Goal: Task Accomplishment & Management: Manage account settings

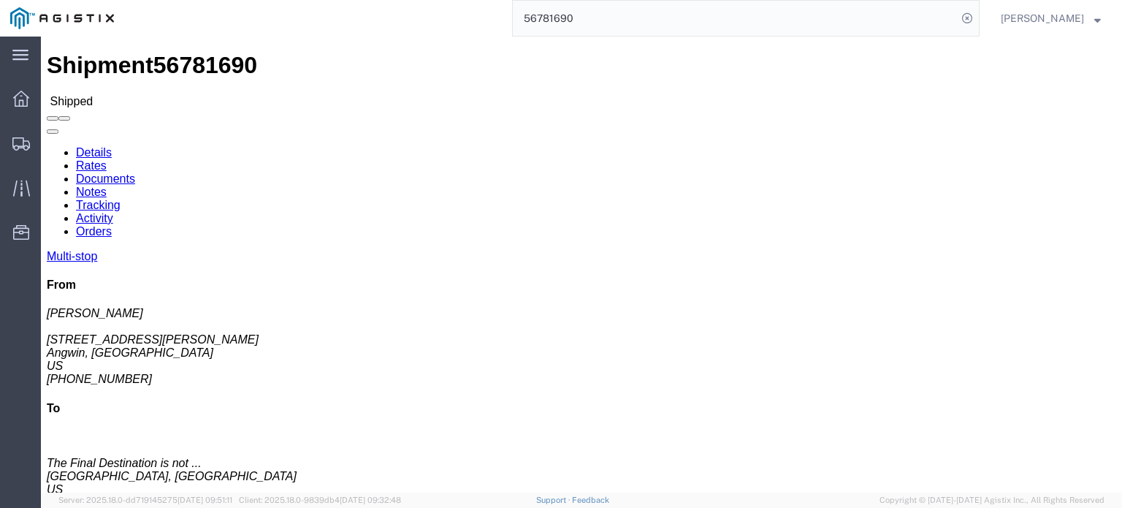
click link "Documents"
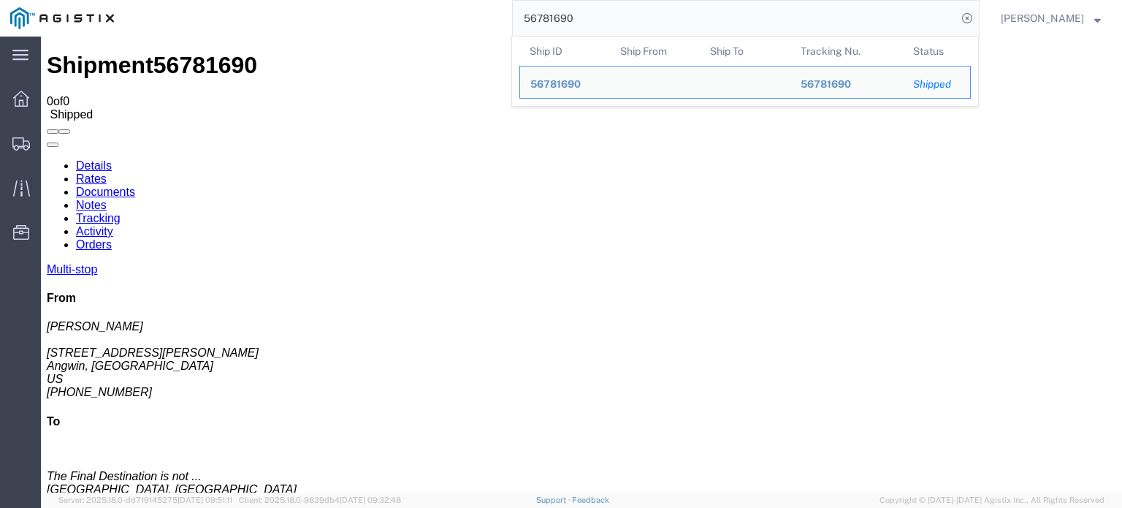
drag, startPoint x: 586, startPoint y: 16, endPoint x: 556, endPoint y: 31, distance: 33.3
click at [556, 31] on input "56781690" at bounding box center [735, 18] width 444 height 35
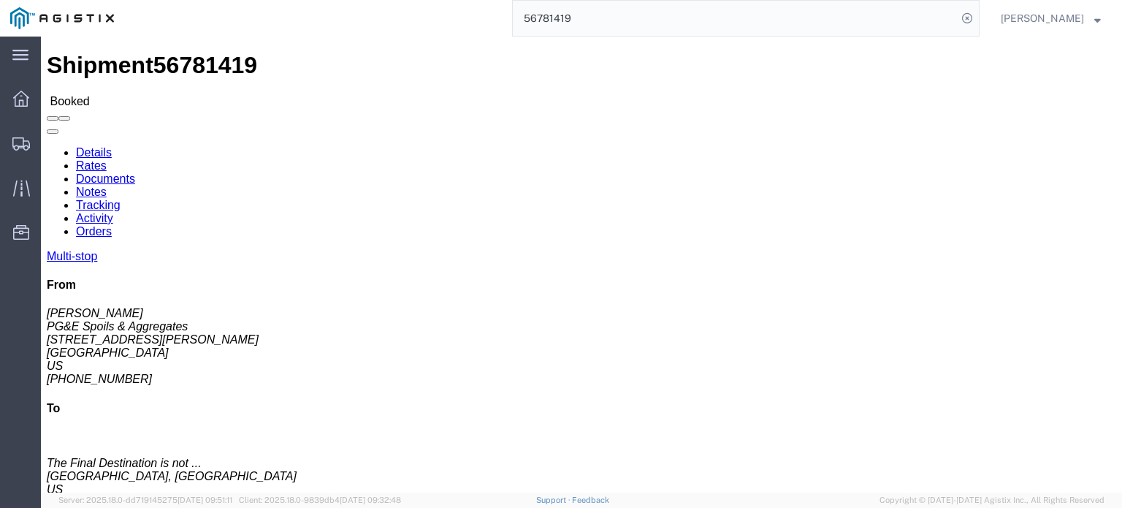
drag, startPoint x: 579, startPoint y: 23, endPoint x: 553, endPoint y: 29, distance: 27.1
click at [553, 29] on input "56781419" at bounding box center [735, 18] width 444 height 35
type input "56781693"
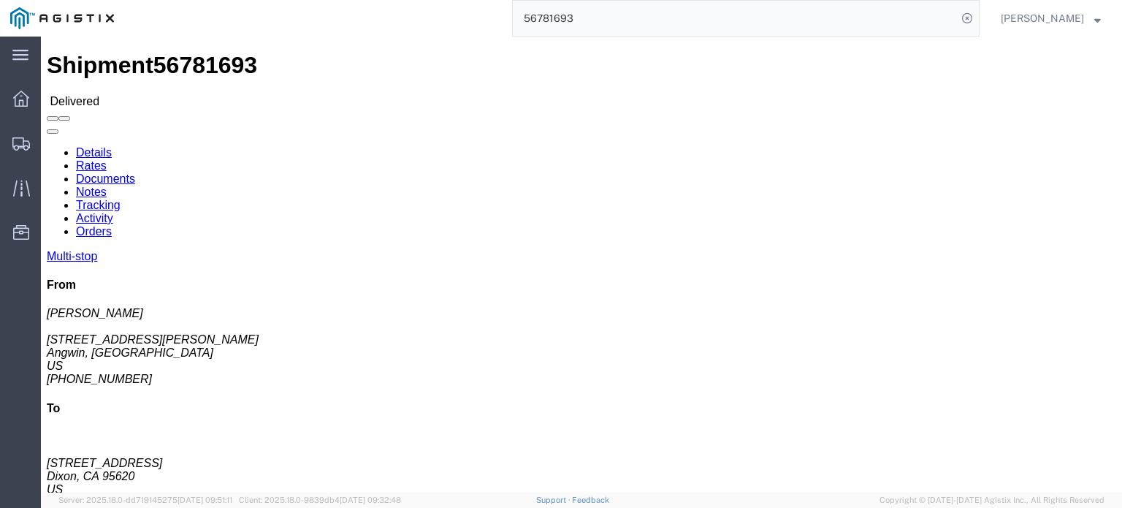
click link "Documents"
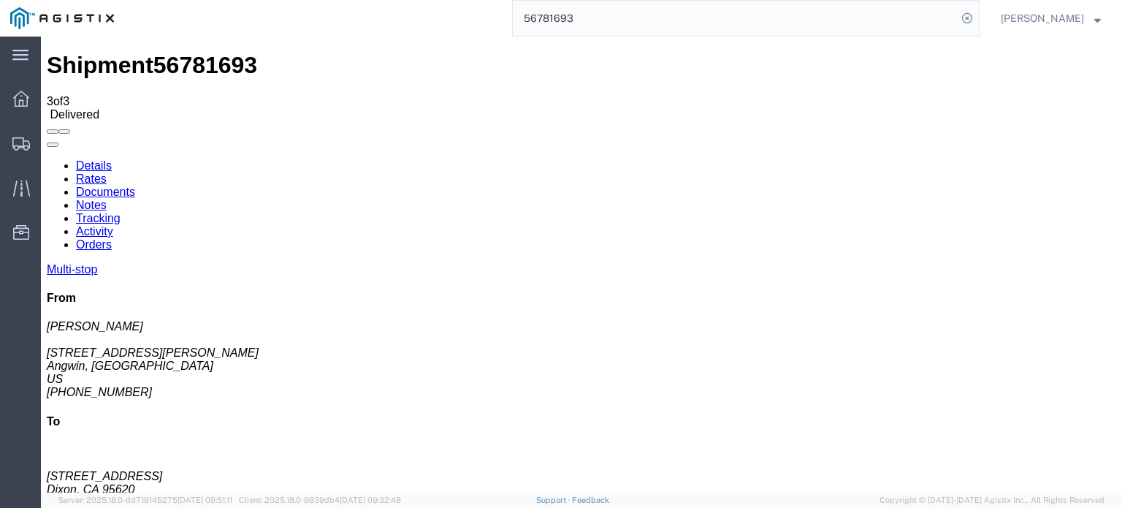
click at [121, 212] on link "Tracking" at bounding box center [98, 218] width 45 height 12
click at [47, 159] on link at bounding box center [47, 159] width 0 height 0
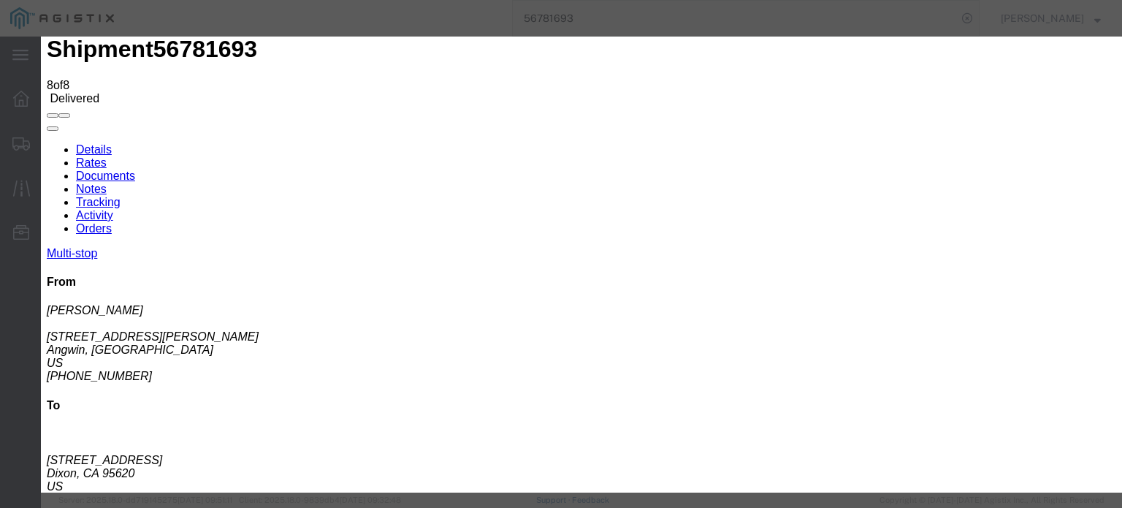
type input "[DATE]"
type input "5"
type input "6:45 AM"
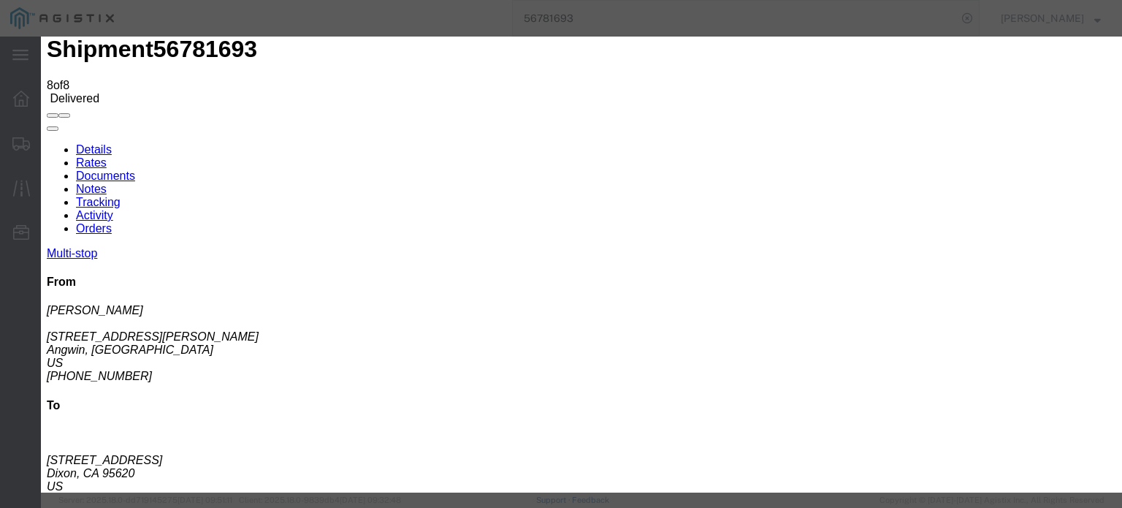
select select "ARVPULOC"
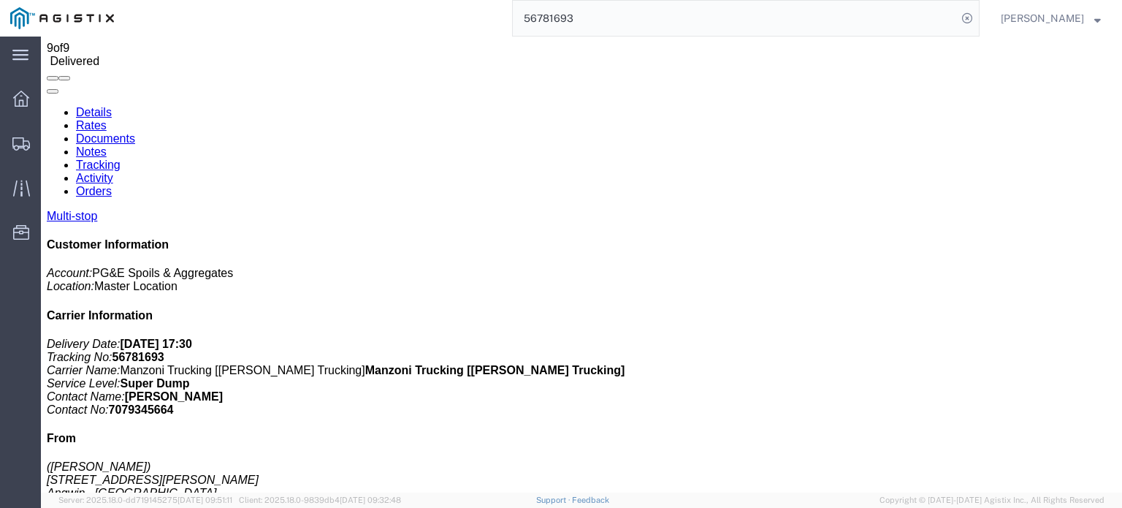
scroll to position [0, 0]
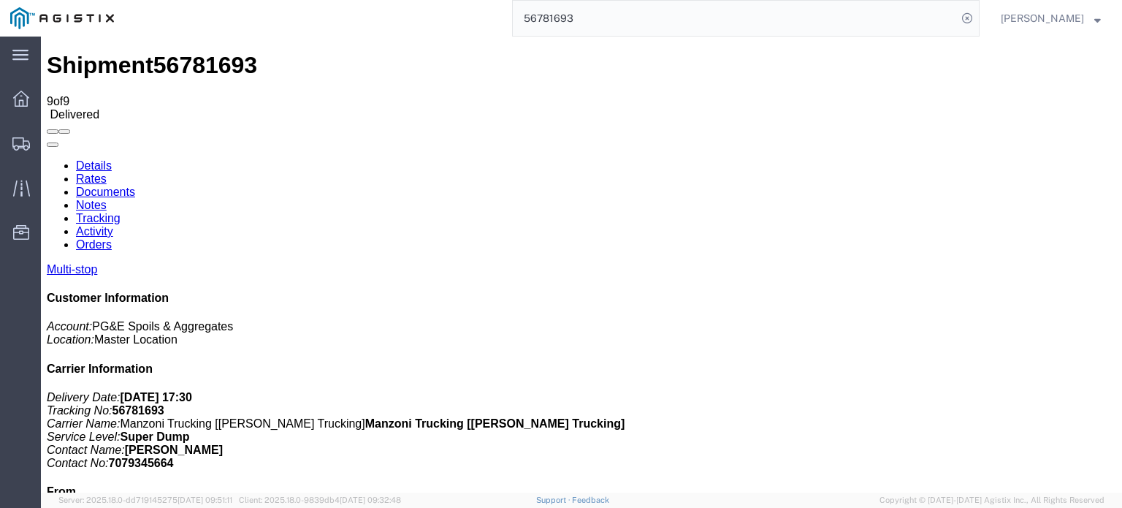
click at [107, 199] on link "Notes" at bounding box center [91, 205] width 31 height 12
click at [121, 212] on link "Tracking" at bounding box center [98, 218] width 45 height 12
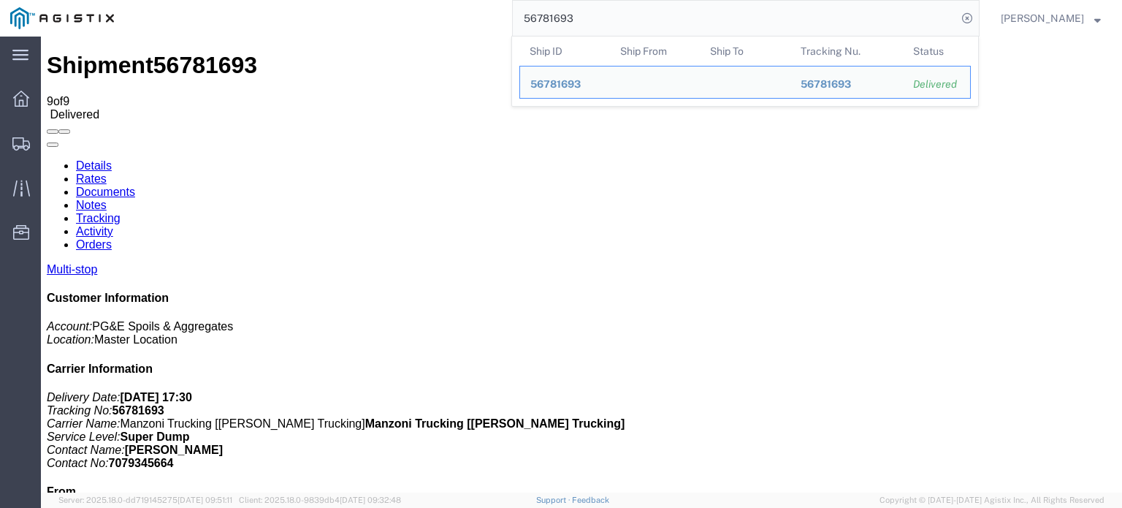
drag, startPoint x: 585, startPoint y: 17, endPoint x: 560, endPoint y: 32, distance: 29.8
click at [560, 32] on input "56781693" at bounding box center [735, 18] width 444 height 35
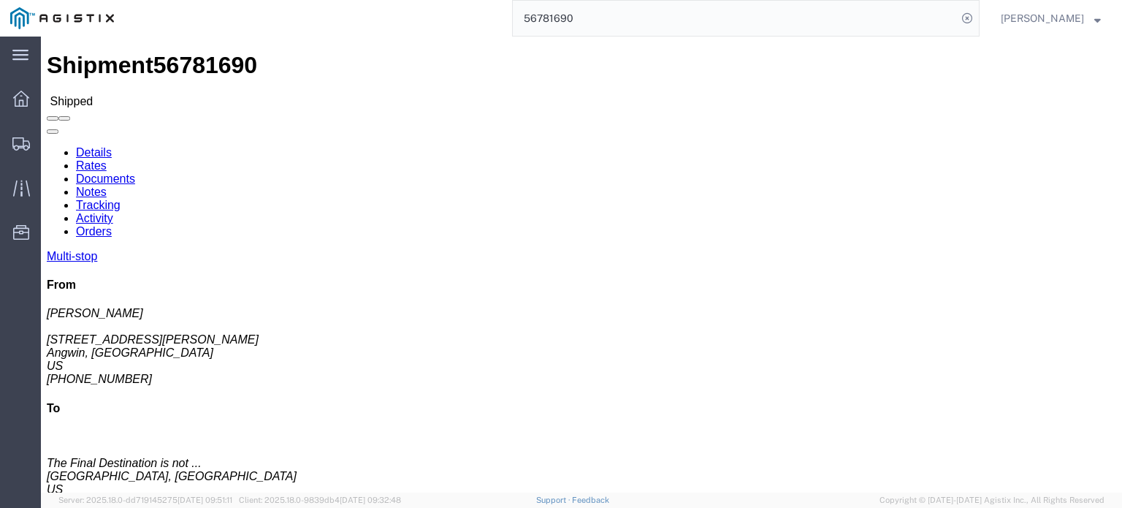
type input "56781690"
click at [961, 14] on icon at bounding box center [967, 18] width 20 height 20
click at [555, 18] on input "search" at bounding box center [735, 18] width 444 height 35
type input "56781419"
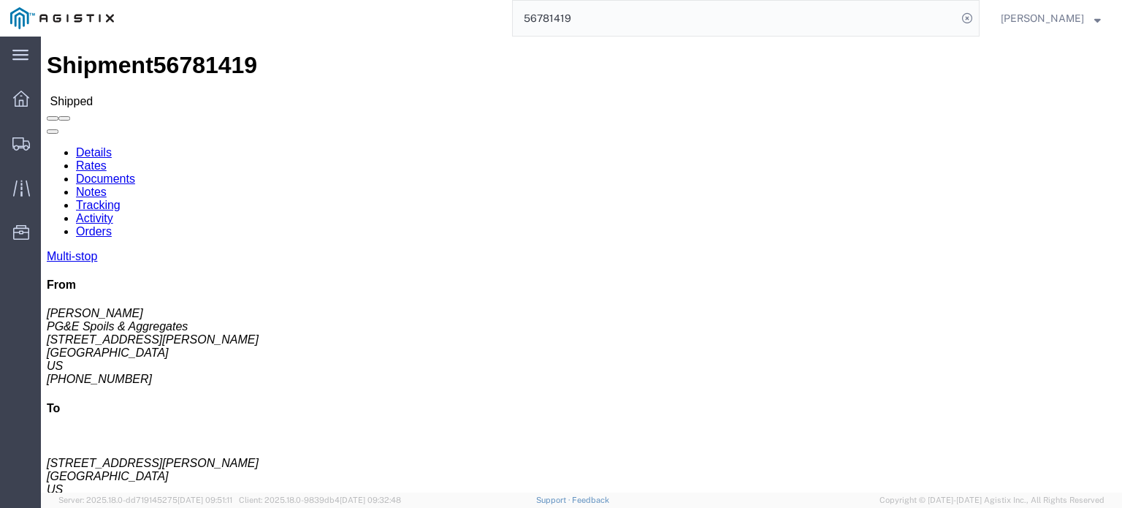
click icon
click link "Documents"
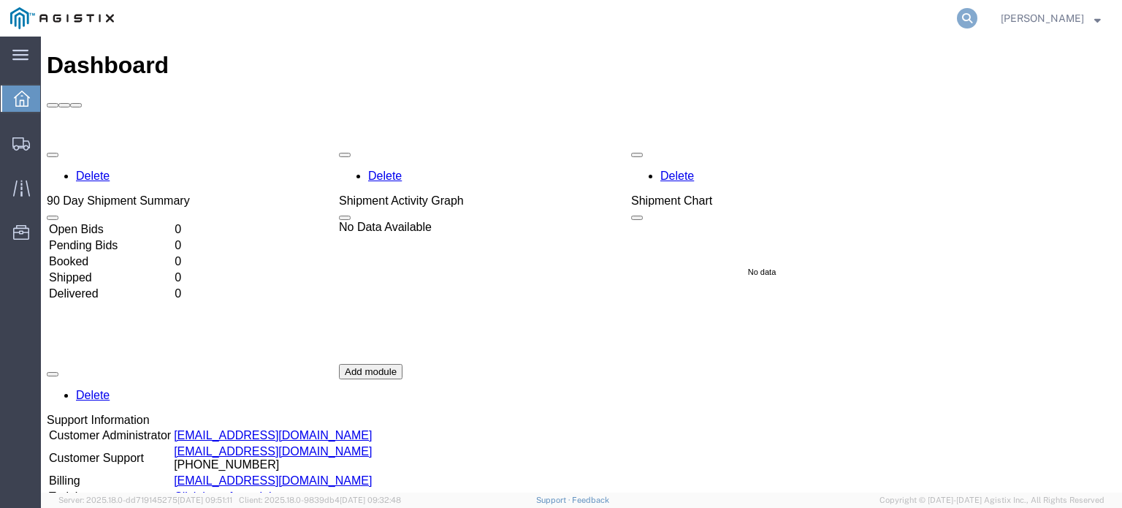
click at [964, 18] on icon at bounding box center [967, 18] width 20 height 20
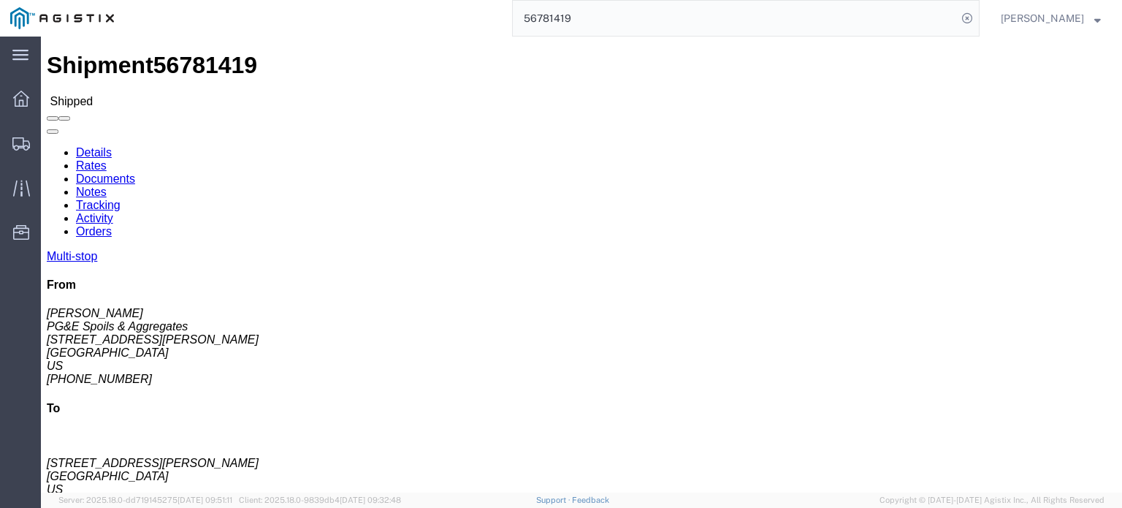
click link "Documents"
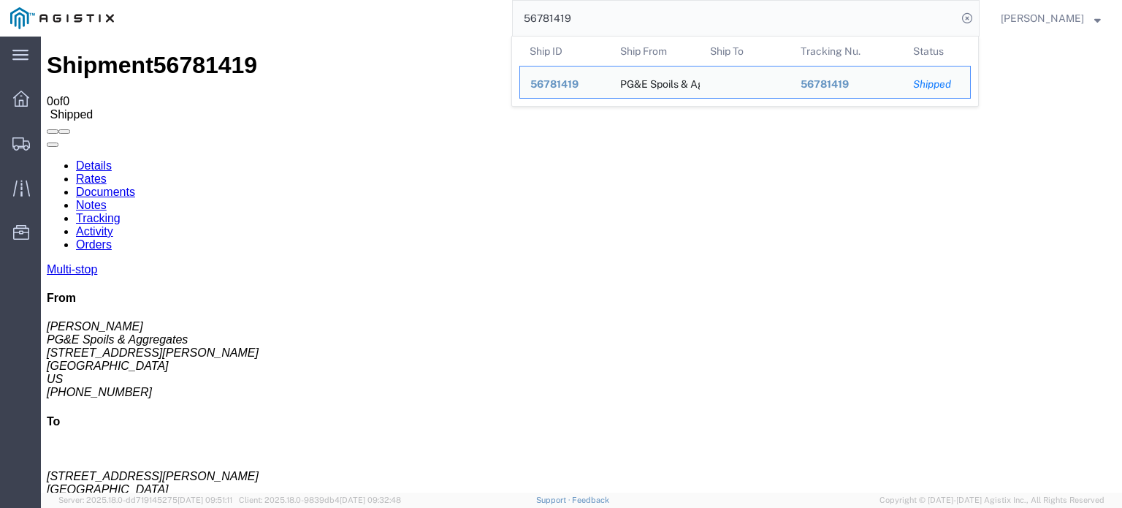
drag, startPoint x: 584, startPoint y: 19, endPoint x: 555, endPoint y: 31, distance: 30.8
click at [555, 31] on input "56781419" at bounding box center [735, 18] width 444 height 35
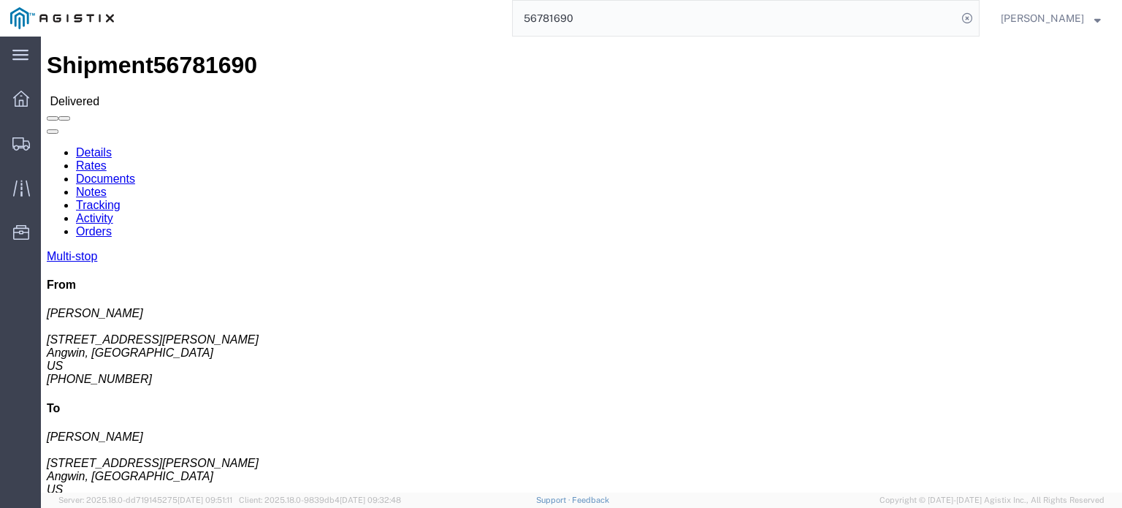
click link "Documents"
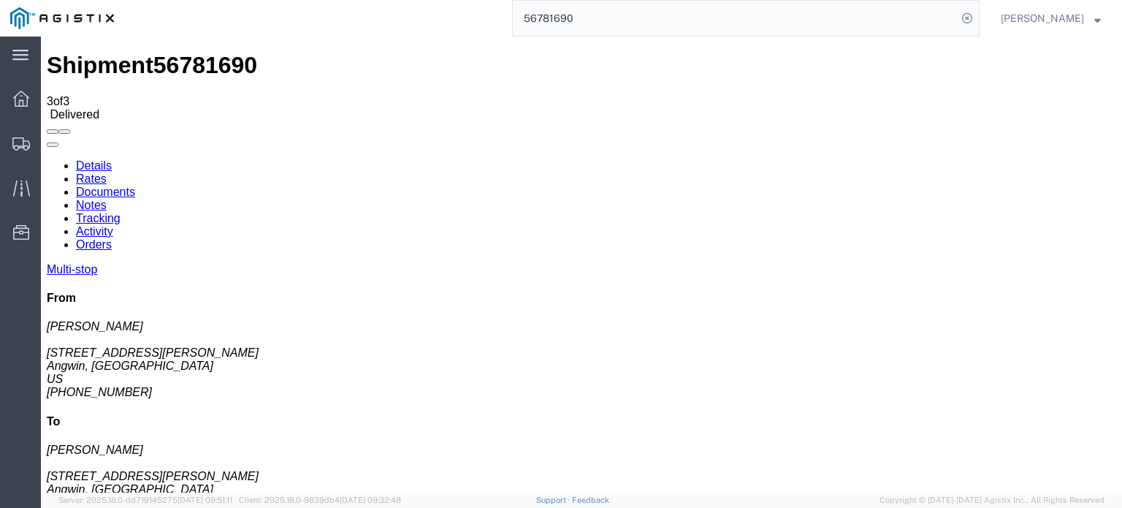
click at [47, 159] on icon at bounding box center [47, 159] width 0 height 0
click at [121, 212] on link "Tracking" at bounding box center [98, 218] width 45 height 12
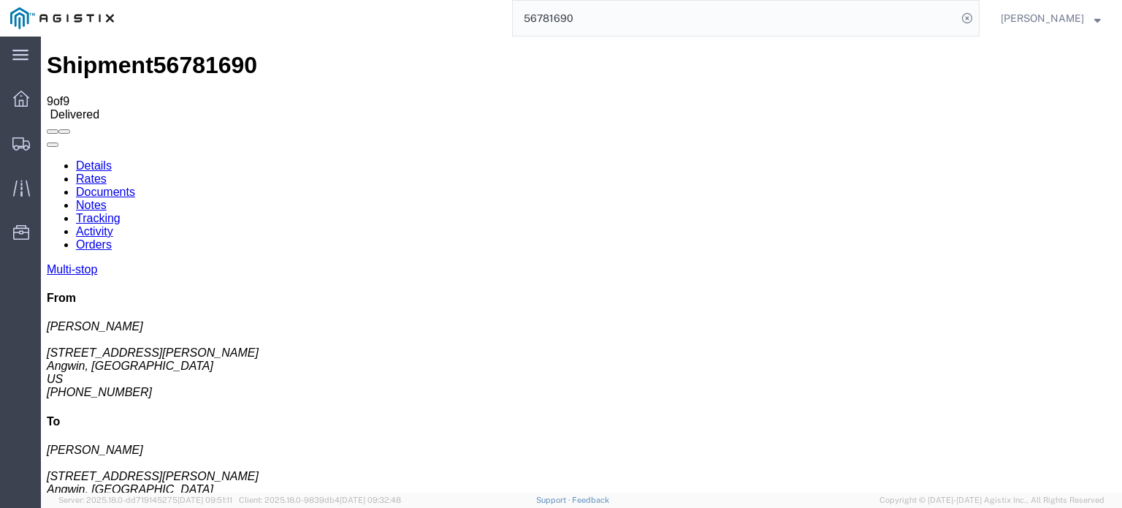
scroll to position [53, 0]
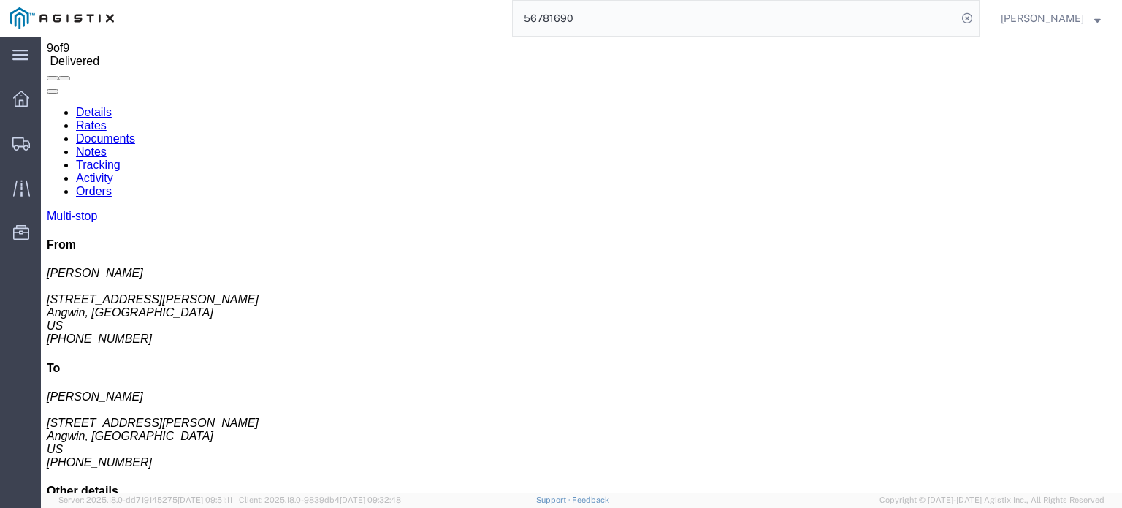
click at [107, 145] on link "Notes" at bounding box center [91, 151] width 31 height 12
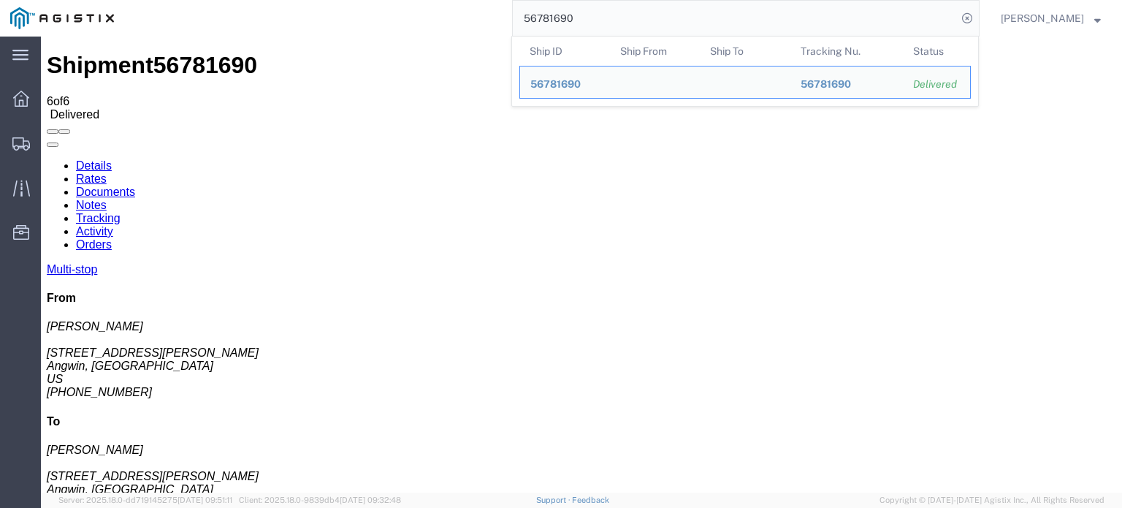
drag, startPoint x: 576, startPoint y: 19, endPoint x: 553, endPoint y: 31, distance: 25.5
click at [553, 31] on input "56781690" at bounding box center [735, 18] width 444 height 35
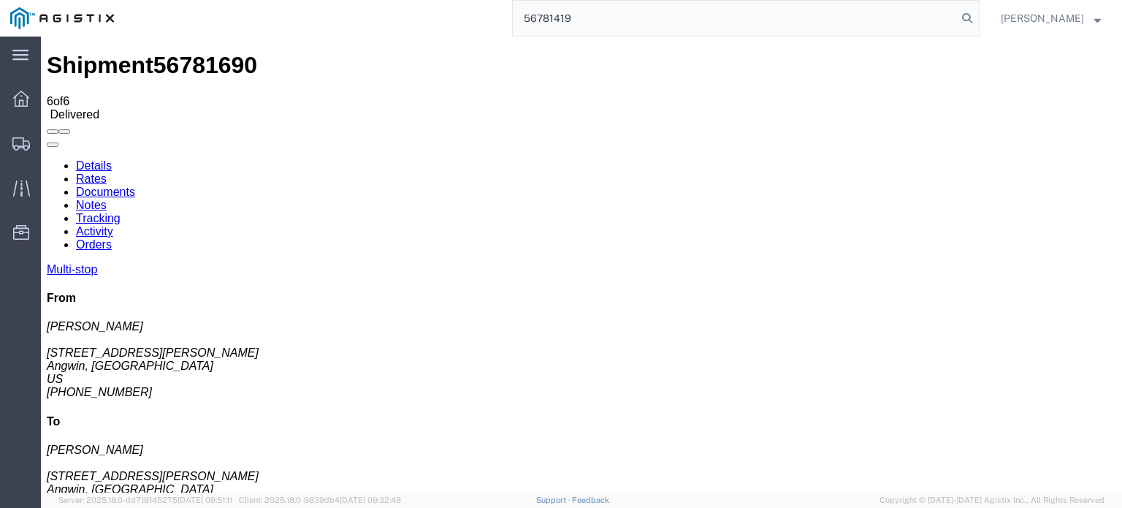
type input "56781419"
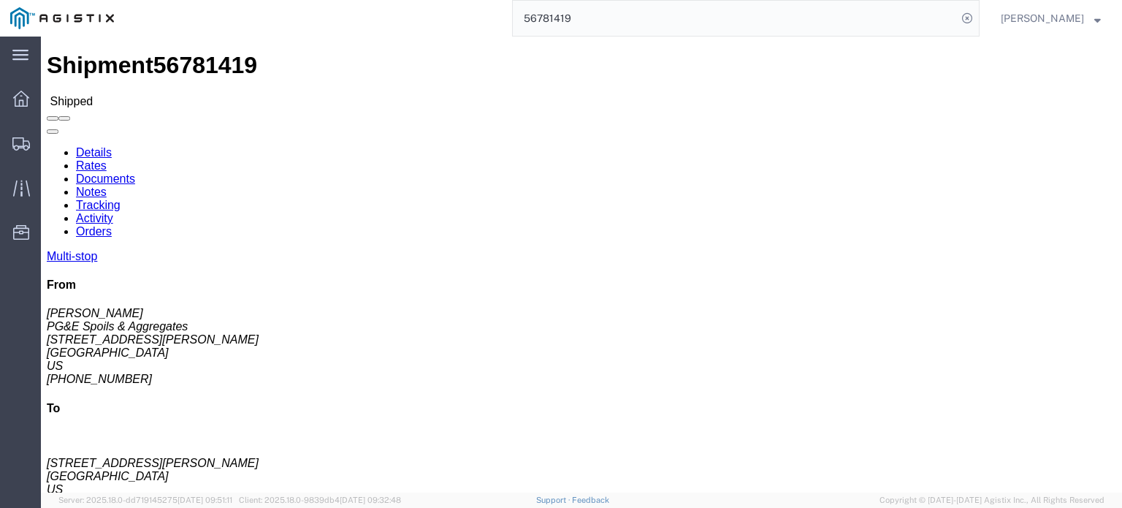
click link "Documents"
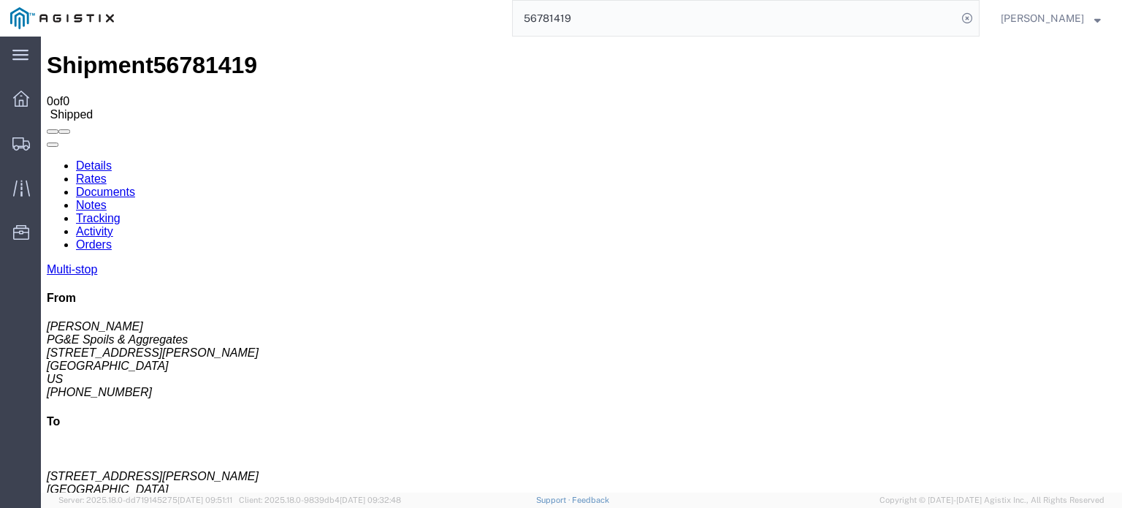
click at [121, 212] on link "Tracking" at bounding box center [98, 218] width 45 height 12
click at [47, 159] on icon at bounding box center [47, 159] width 0 height 0
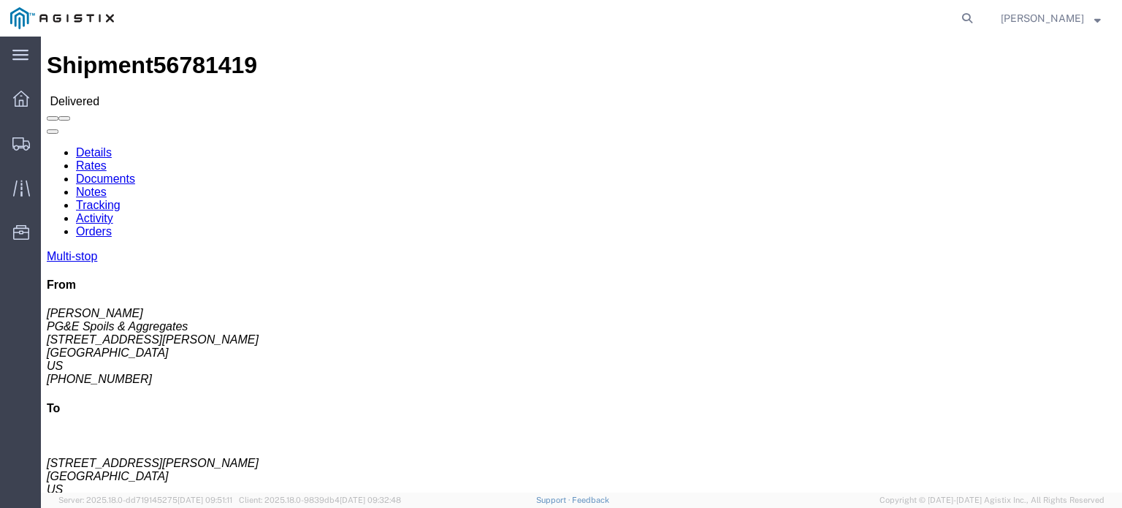
click link "Documents"
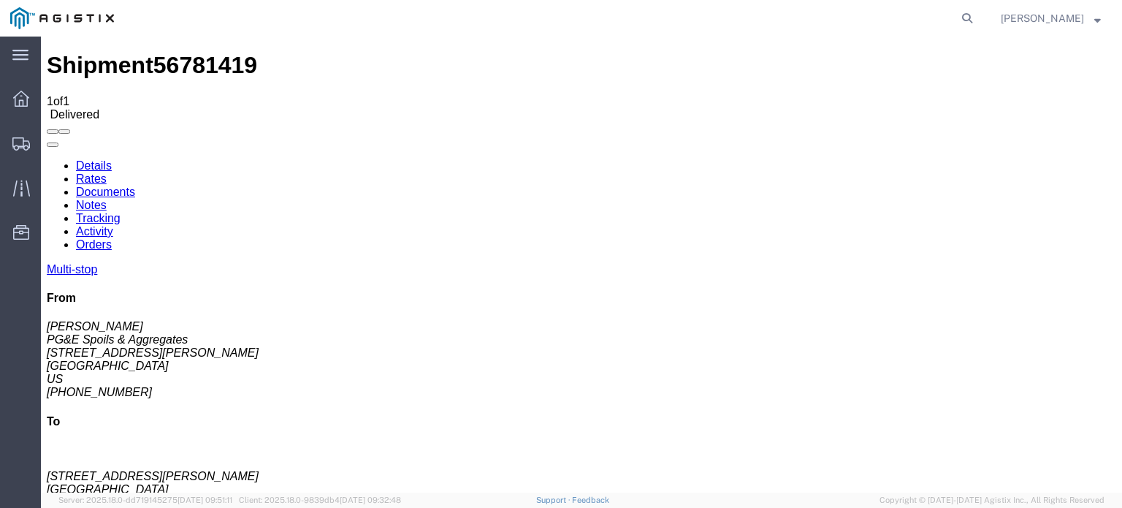
click at [121, 212] on link "Tracking" at bounding box center [98, 218] width 45 height 12
click at [47, 159] on icon at bounding box center [47, 159] width 0 height 0
click at [135, 186] on link "Documents" at bounding box center [105, 192] width 59 height 12
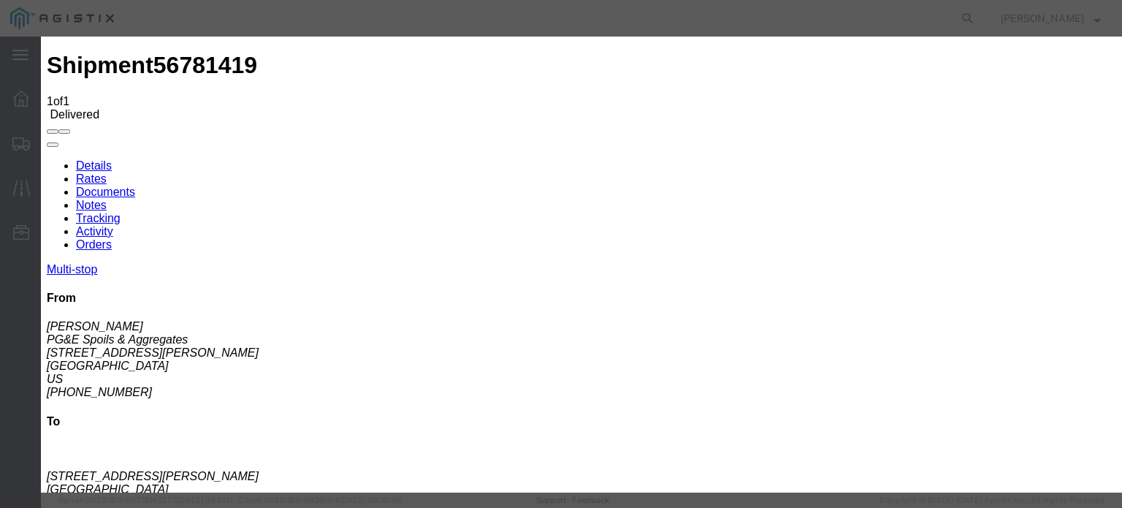
type input "C:\fakepath\IMG_6209.jpg"
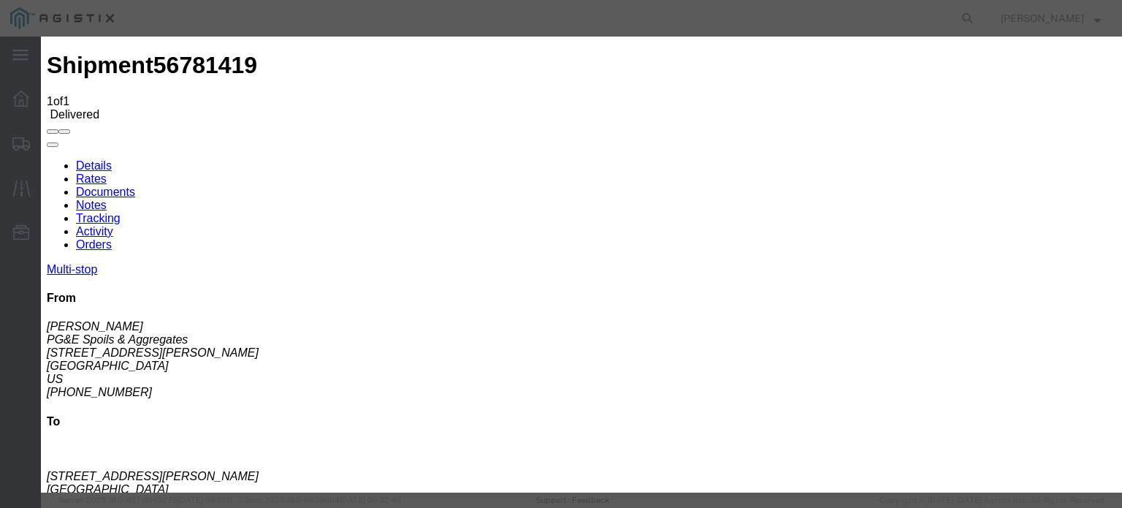
type input "C:\fakepath\IMG_6208.jpg"
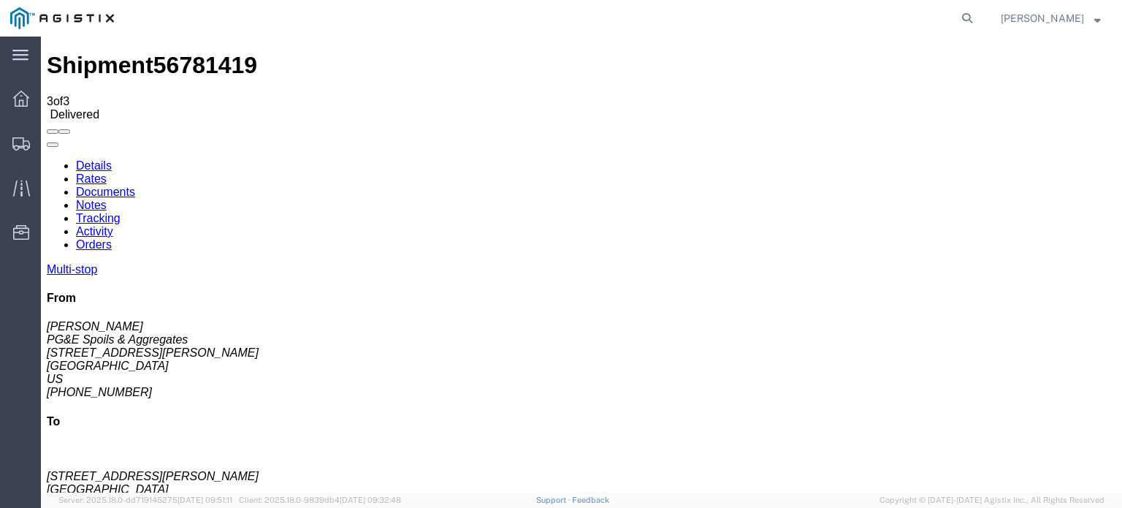
click at [107, 199] on link "Notes" at bounding box center [91, 205] width 31 height 12
